Goal: Transaction & Acquisition: Purchase product/service

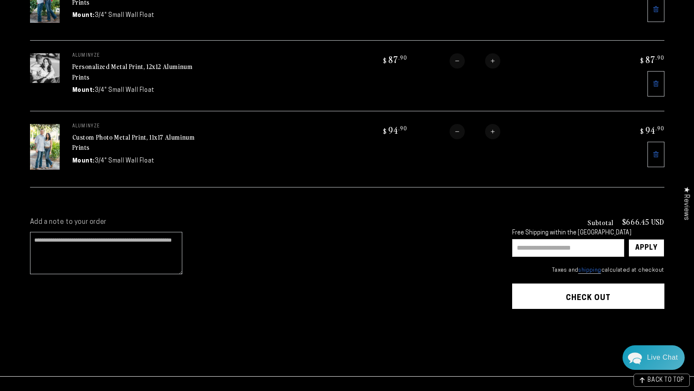
scroll to position [381, 0]
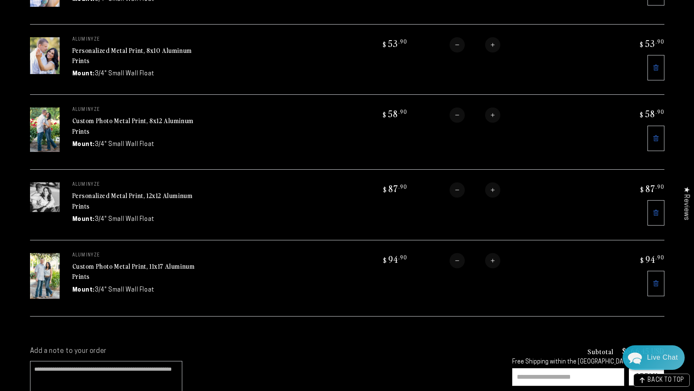
scroll to position [254, 0]
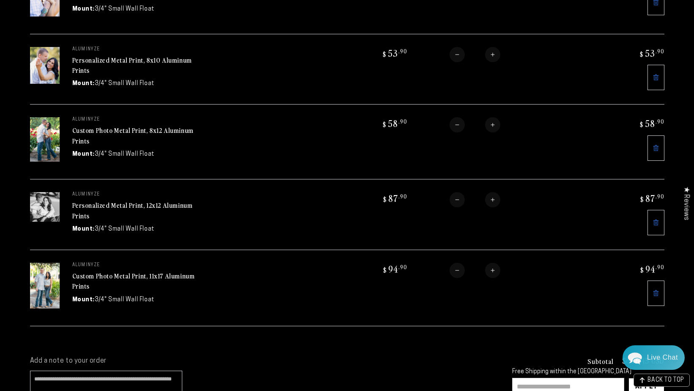
click at [658, 220] on icon at bounding box center [656, 222] width 7 height 7
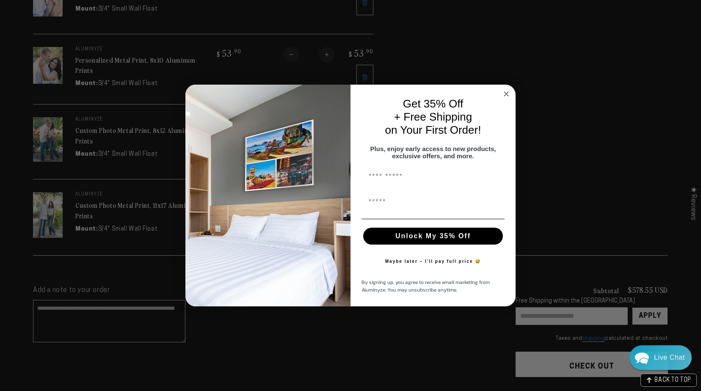
click at [508, 89] on circle "Close dialog" at bounding box center [507, 94] width 10 height 10
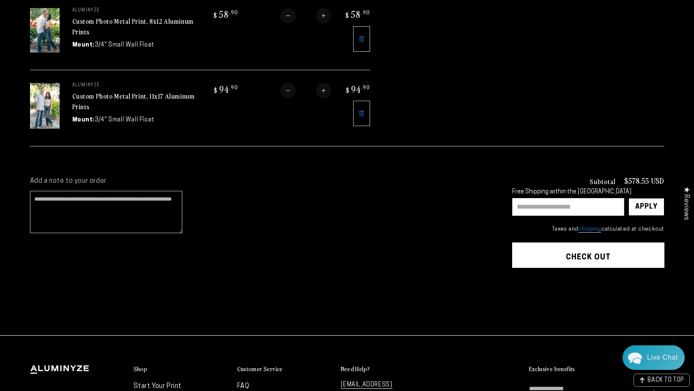
scroll to position [465, 0]
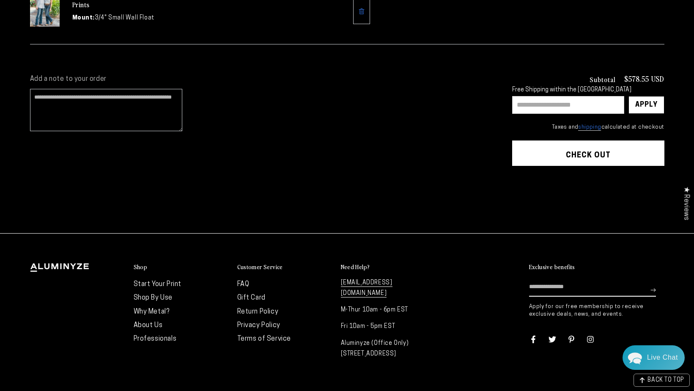
click at [587, 151] on button "Check out" at bounding box center [589, 153] width 152 height 25
